Goal: Communication & Community: Answer question/provide support

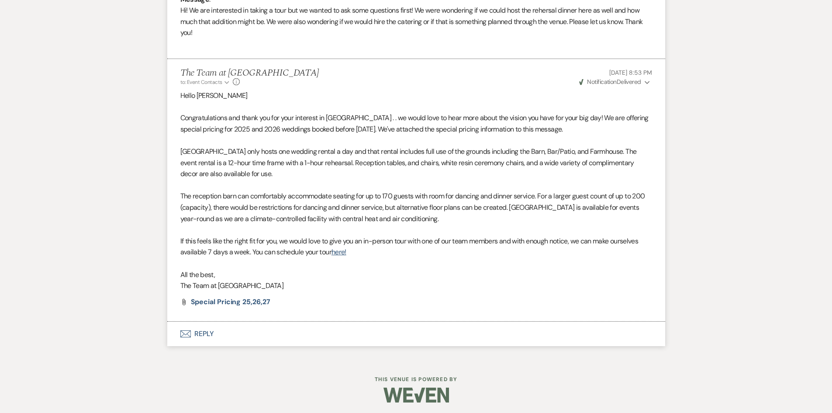
scroll to position [473, 0]
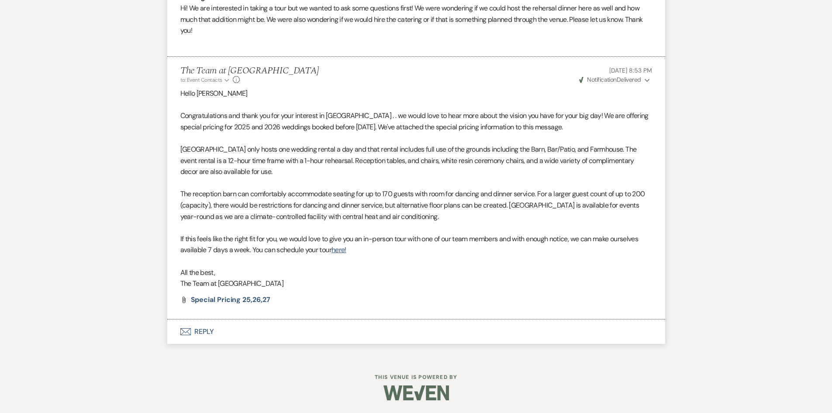
click at [208, 327] on button "Envelope Reply" at bounding box center [416, 331] width 498 height 24
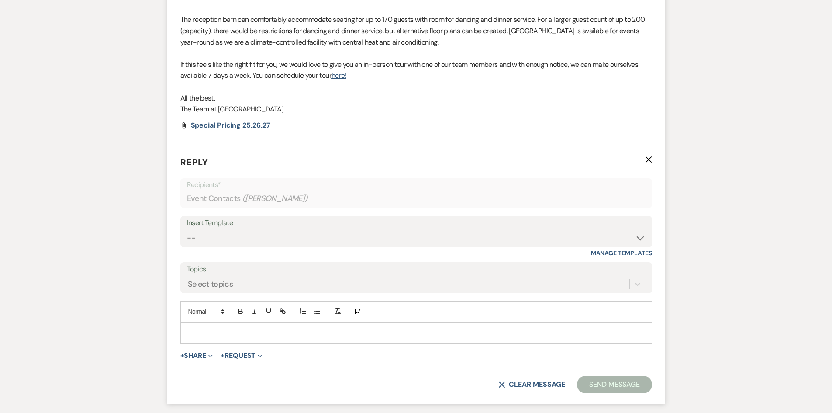
scroll to position [648, 0]
click at [197, 324] on div at bounding box center [416, 332] width 471 height 20
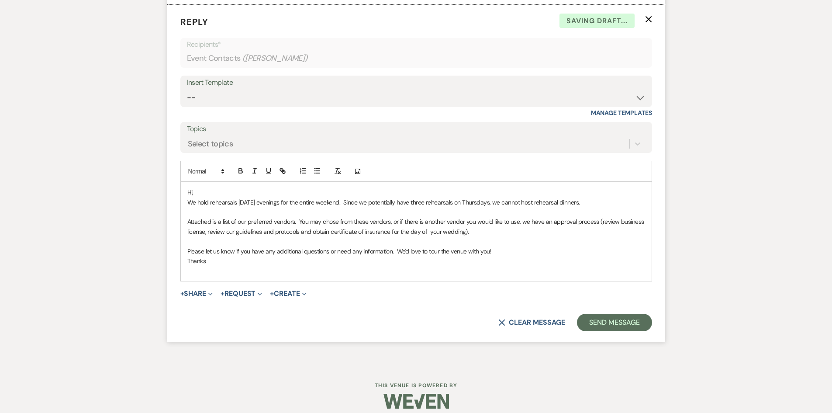
scroll to position [797, 0]
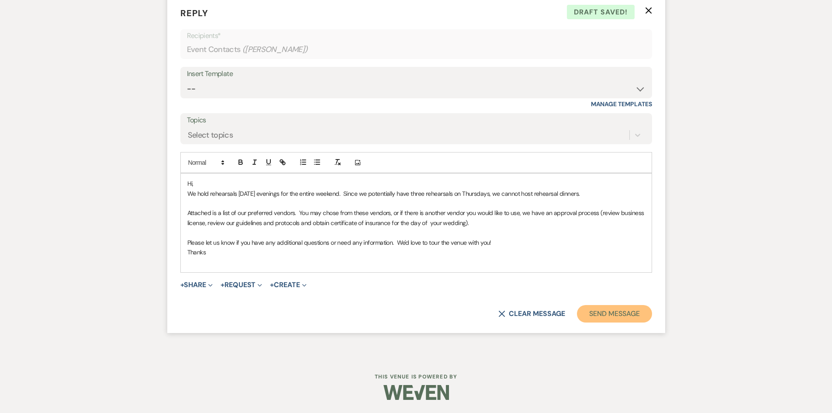
click at [607, 314] on button "Send Message" at bounding box center [614, 313] width 75 height 17
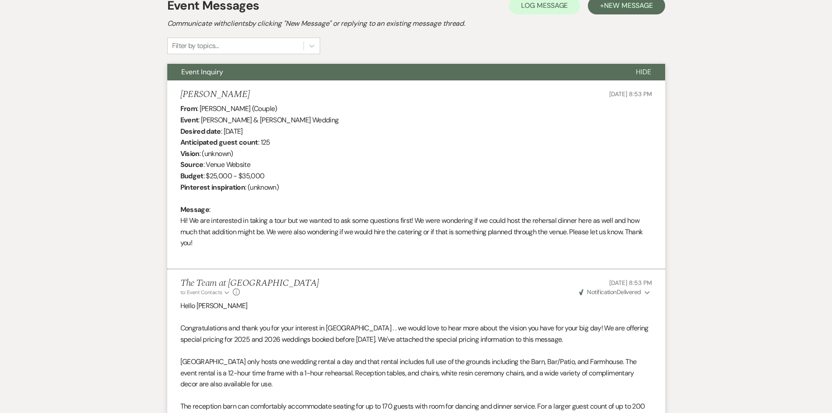
scroll to position [0, 0]
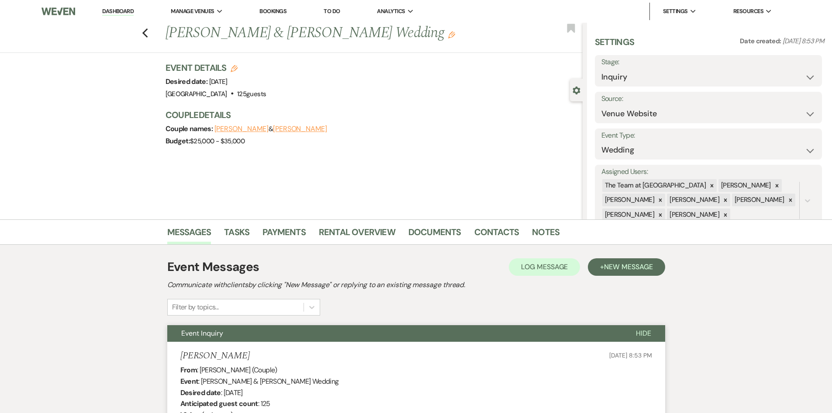
click at [121, 8] on link "Dashboard" at bounding box center [117, 11] width 31 height 8
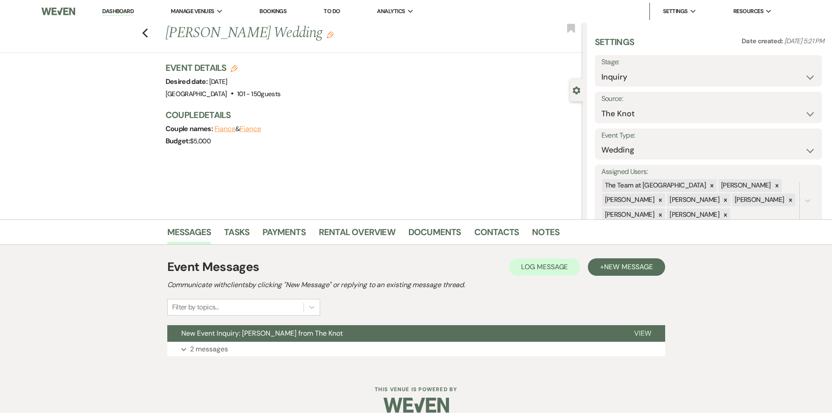
click at [114, 9] on link "Dashboard" at bounding box center [117, 11] width 31 height 8
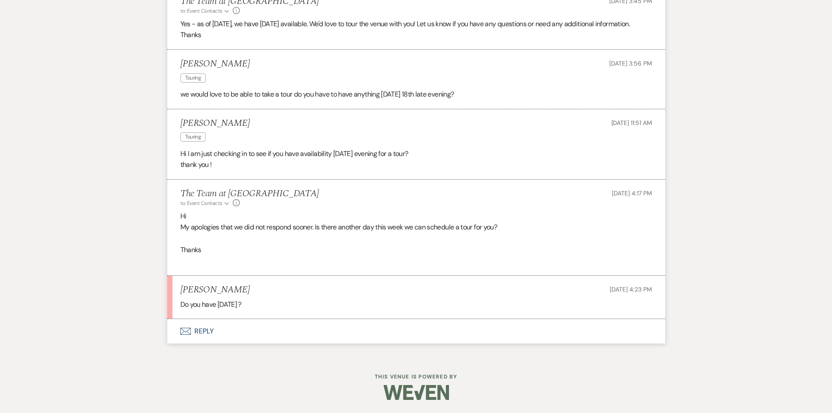
scroll to position [1138, 0]
